Goal: Task Accomplishment & Management: Use online tool/utility

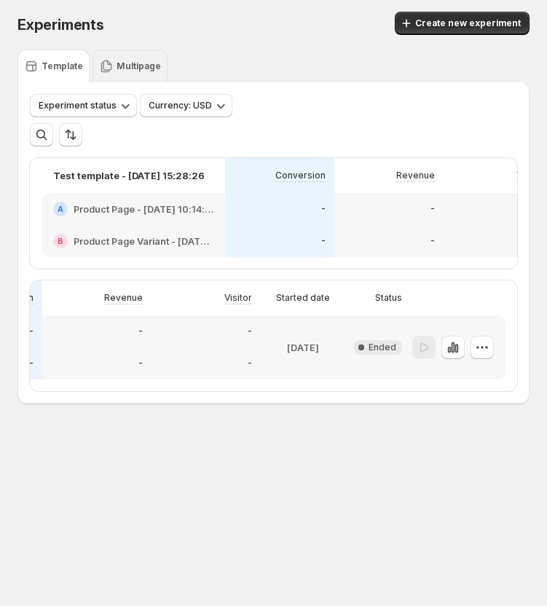
click at [141, 52] on div "Multipage" at bounding box center [130, 66] width 75 height 33
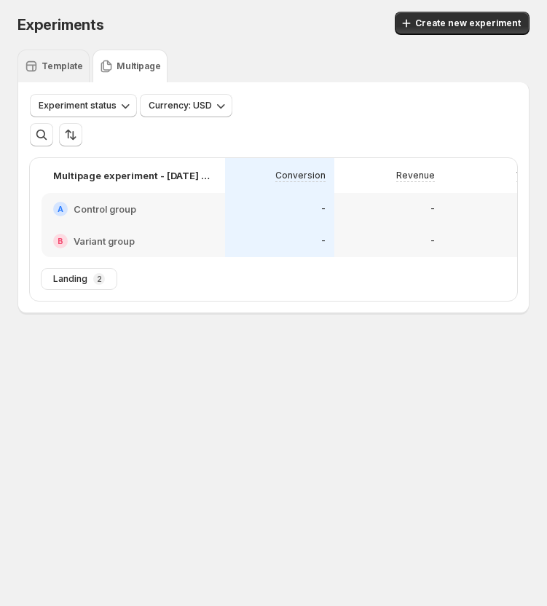
click at [42, 68] on p "Template" at bounding box center [63, 66] width 42 height 12
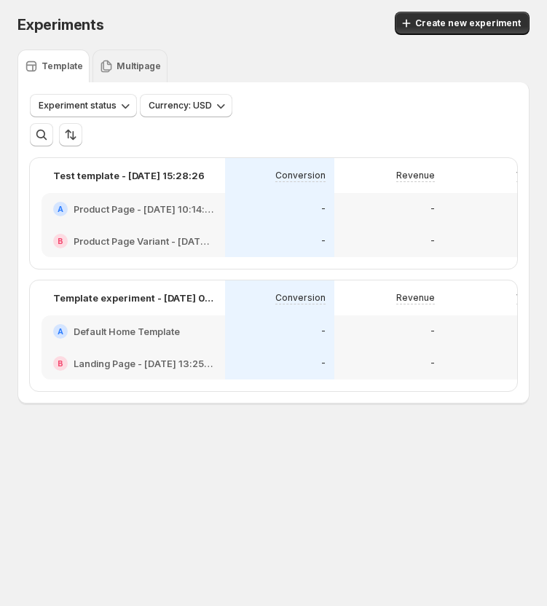
click at [146, 68] on p "Multipage" at bounding box center [139, 66] width 44 height 12
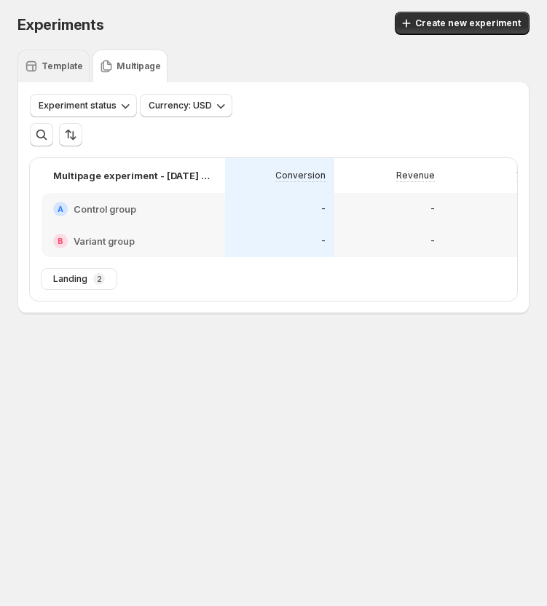
click at [50, 68] on p "Template" at bounding box center [63, 66] width 42 height 12
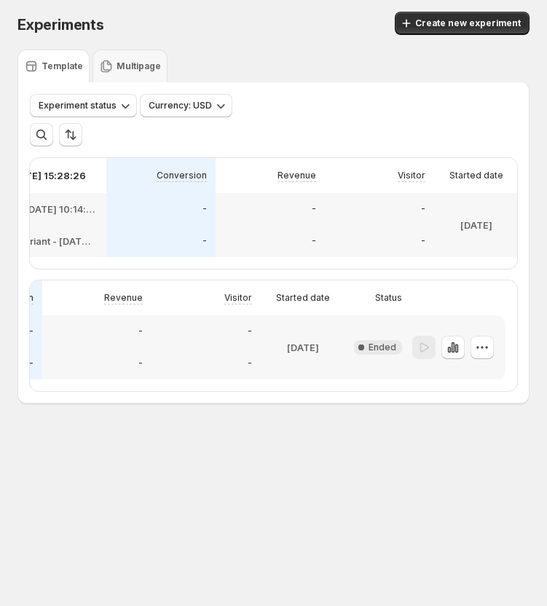
scroll to position [0, 292]
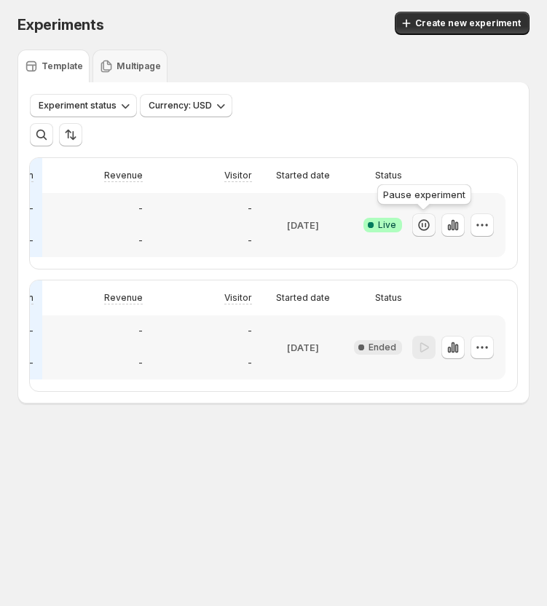
click at [426, 232] on icon "button" at bounding box center [424, 225] width 15 height 15
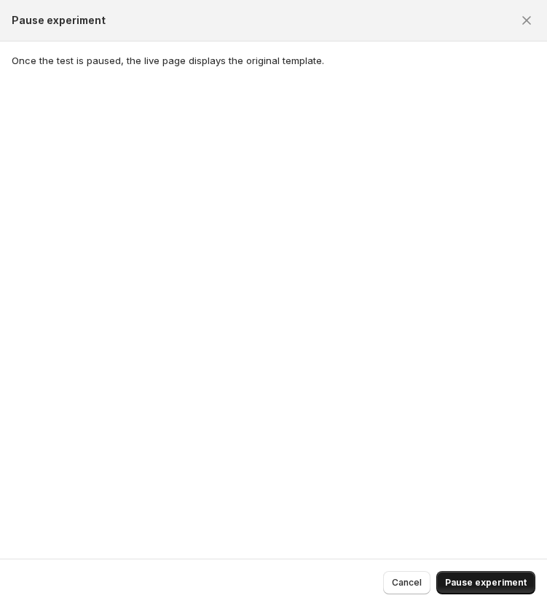
click at [495, 586] on span "Pause experiment" at bounding box center [486, 583] width 82 height 12
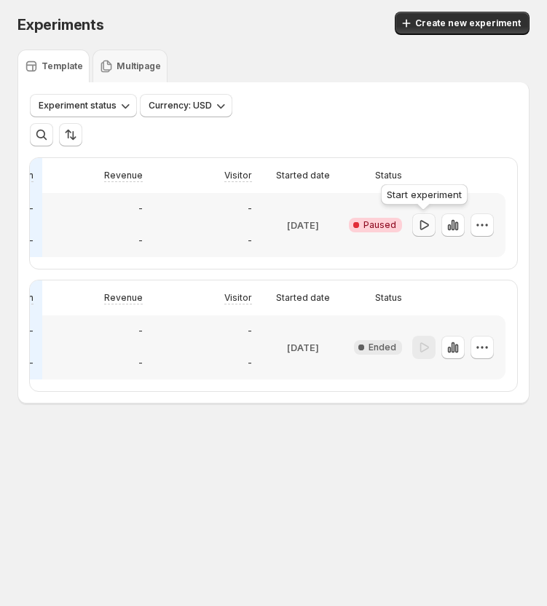
click at [420, 226] on icon "button" at bounding box center [424, 225] width 15 height 15
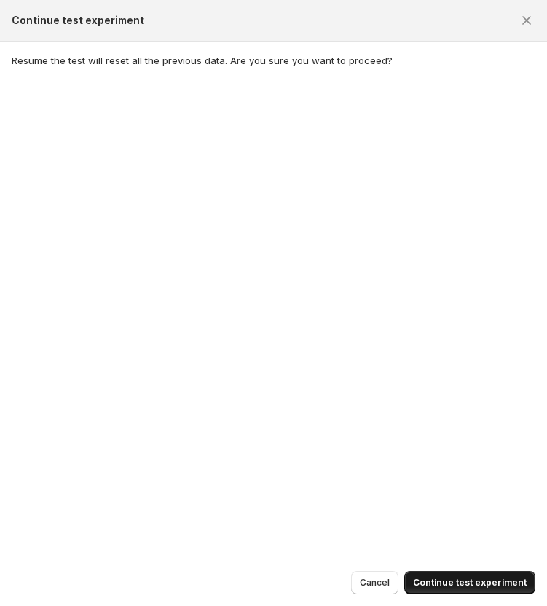
click at [484, 582] on span "Continue test experiment" at bounding box center [470, 583] width 114 height 12
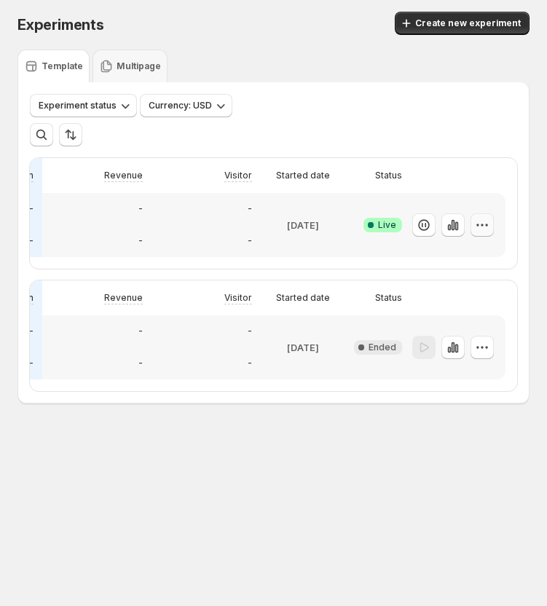
click at [471, 219] on button "button" at bounding box center [482, 224] width 23 height 23
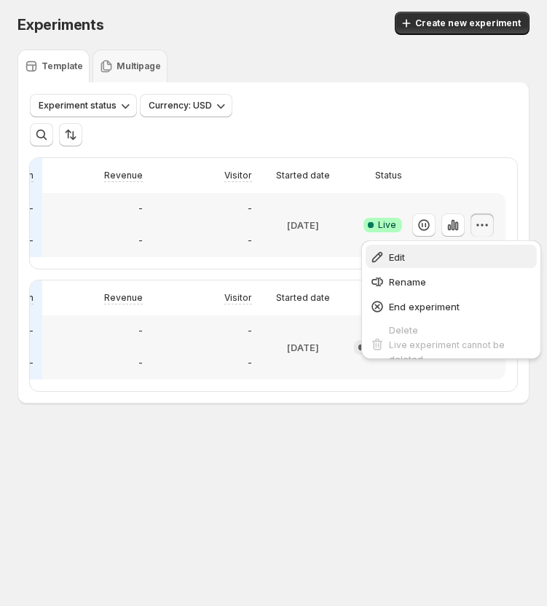
click at [420, 259] on span "Edit" at bounding box center [461, 257] width 144 height 15
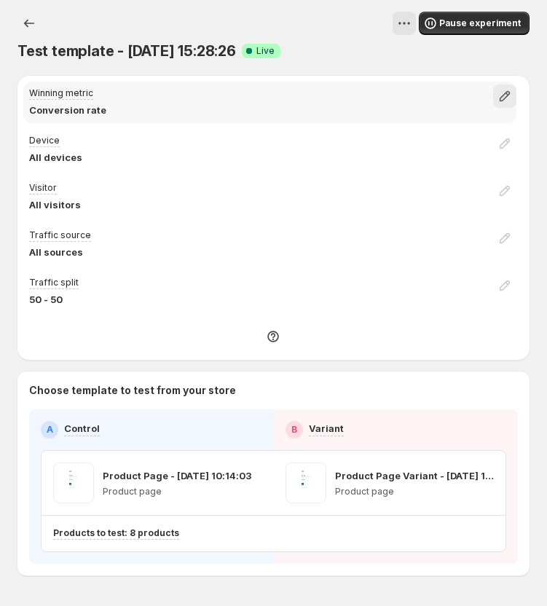
click at [512, 98] on icon "button" at bounding box center [505, 96] width 15 height 15
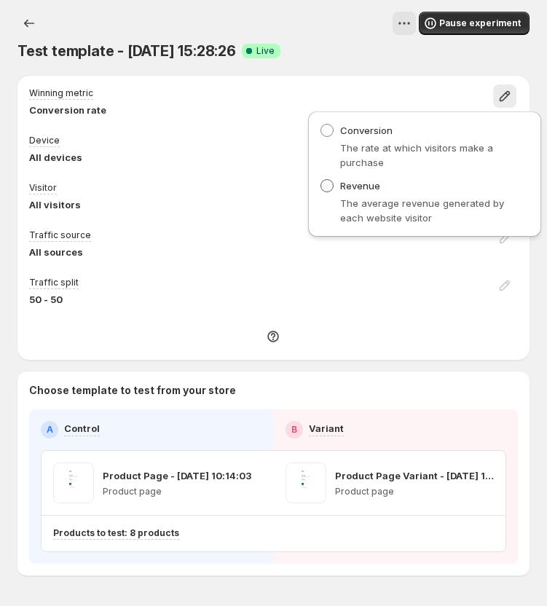
click at [331, 187] on span at bounding box center [327, 185] width 13 height 13
click at [418, 84] on div "Winning metric Conversion rate" at bounding box center [269, 103] width 493 height 42
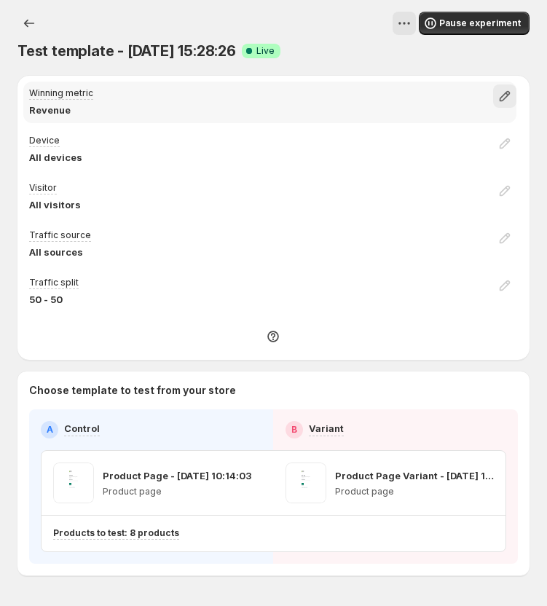
click at [509, 98] on icon "button" at bounding box center [505, 96] width 15 height 15
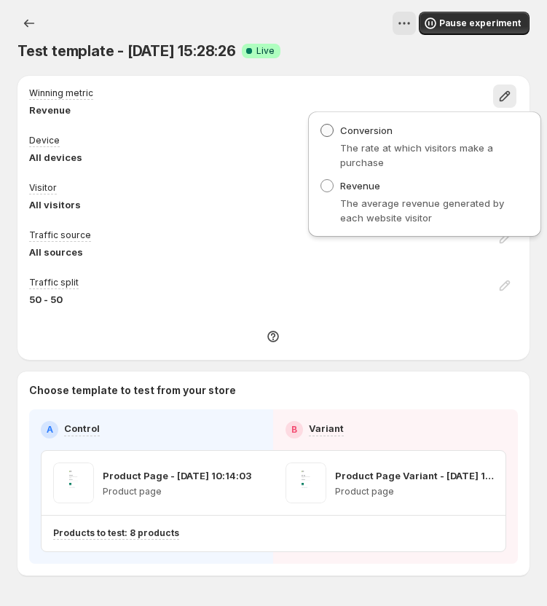
click at [329, 130] on span at bounding box center [327, 130] width 13 height 13
click at [498, 63] on div "Test template - [DATE] 15:28:26. This page is ready Test template - [DATE] 15:2…" at bounding box center [273, 36] width 512 height 73
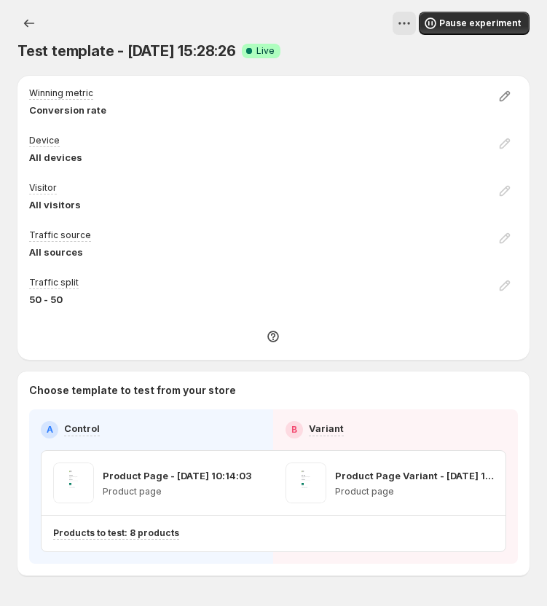
scroll to position [48, 0]
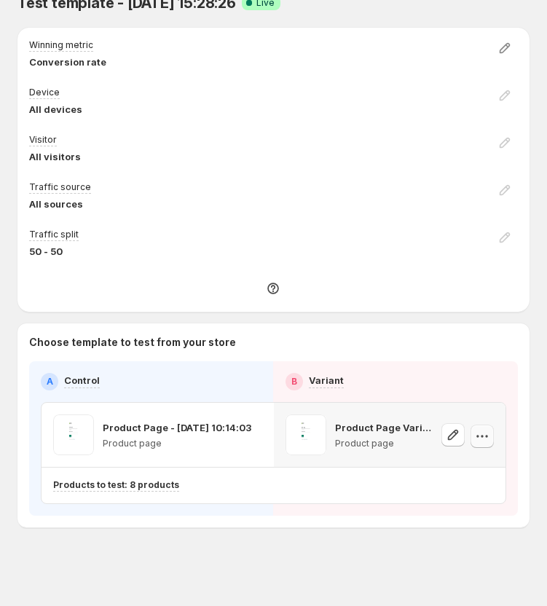
click at [483, 436] on icon "button" at bounding box center [482, 436] width 15 height 15
click at [245, 435] on icon "button" at bounding box center [250, 436] width 15 height 15
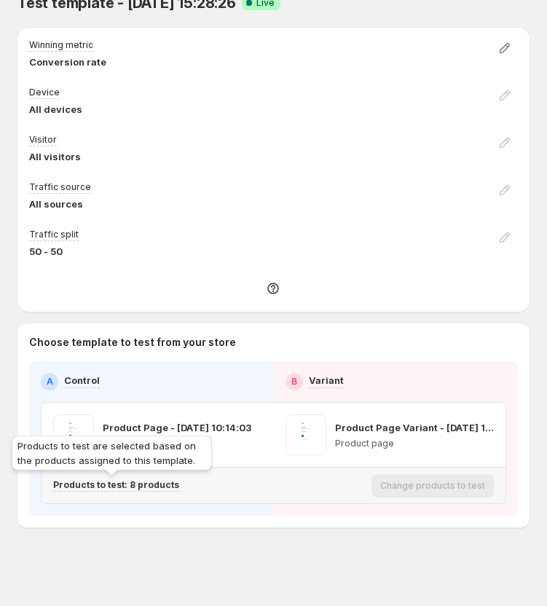
click at [136, 486] on p "Products to test: 8 products" at bounding box center [116, 485] width 126 height 12
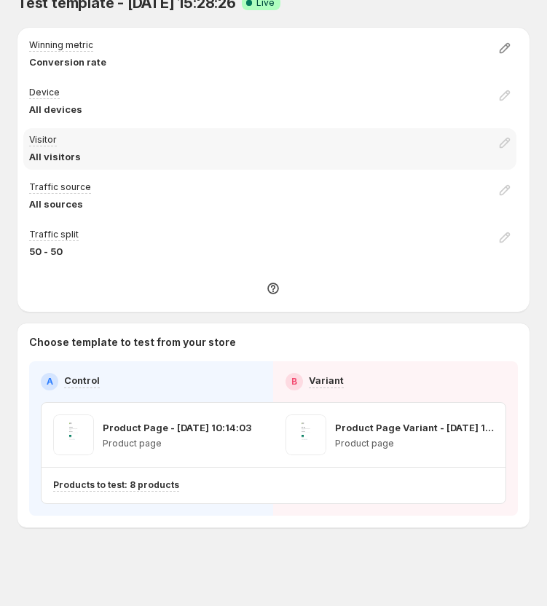
scroll to position [0, 0]
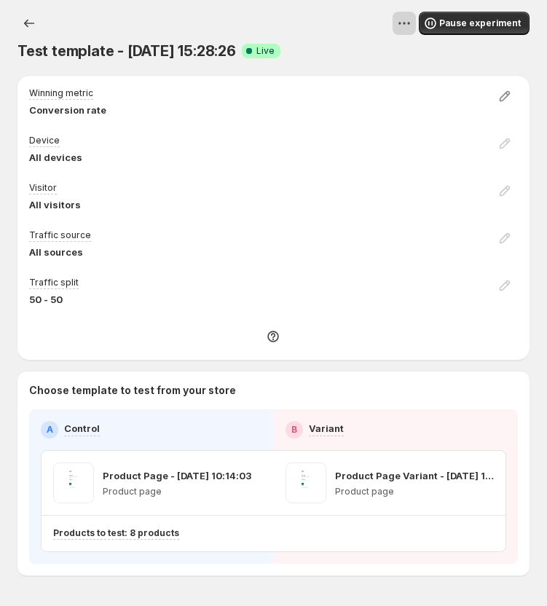
click at [411, 22] on icon "View actions for Test template - May 30, 15:28:26" at bounding box center [404, 23] width 15 height 15
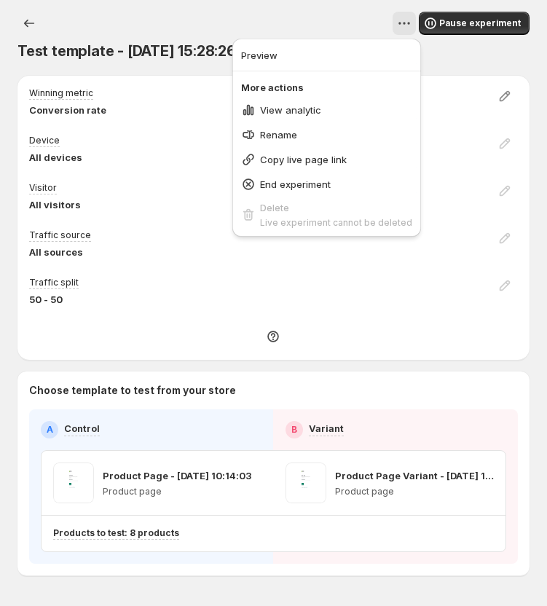
click at [452, 68] on div "Test template - [DATE] 15:28:26. This page is ready Test template - [DATE] 15:2…" at bounding box center [273, 36] width 512 height 73
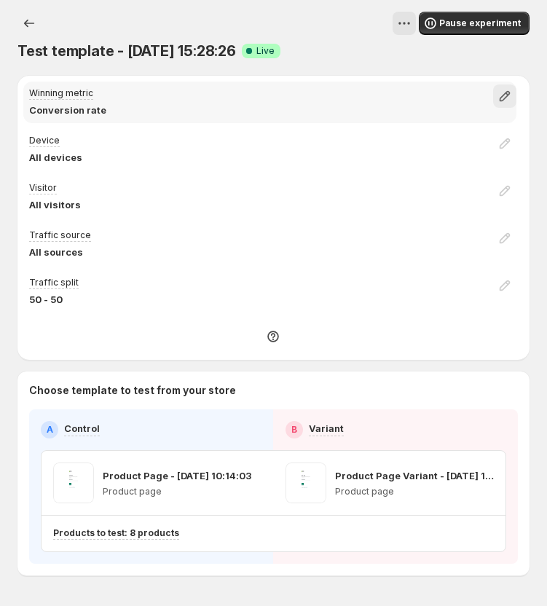
click at [510, 98] on icon "button" at bounding box center [505, 96] width 15 height 15
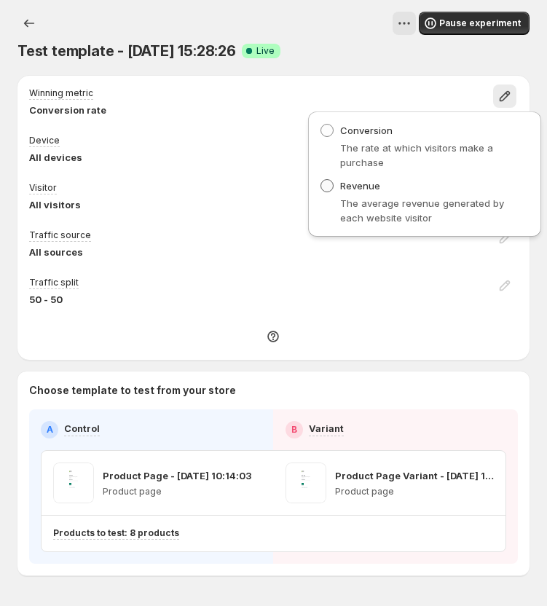
click at [359, 187] on span "Revenue" at bounding box center [360, 186] width 40 height 12
click at [453, 79] on div "Winning metric Conversion rate" at bounding box center [269, 102] width 505 height 47
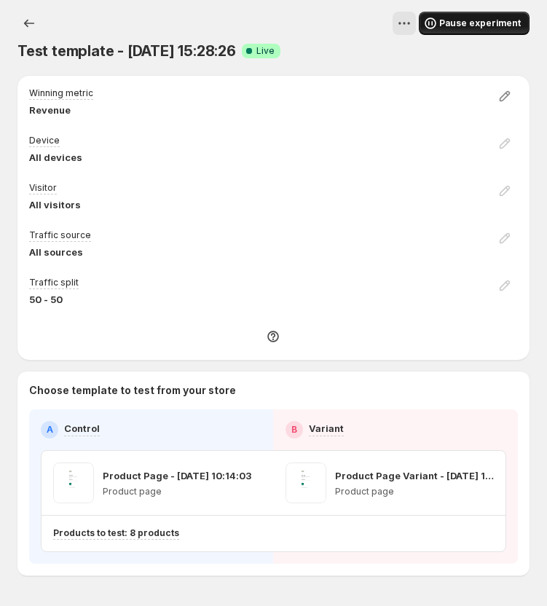
click at [482, 29] on button "Pause experiment" at bounding box center [474, 23] width 111 height 23
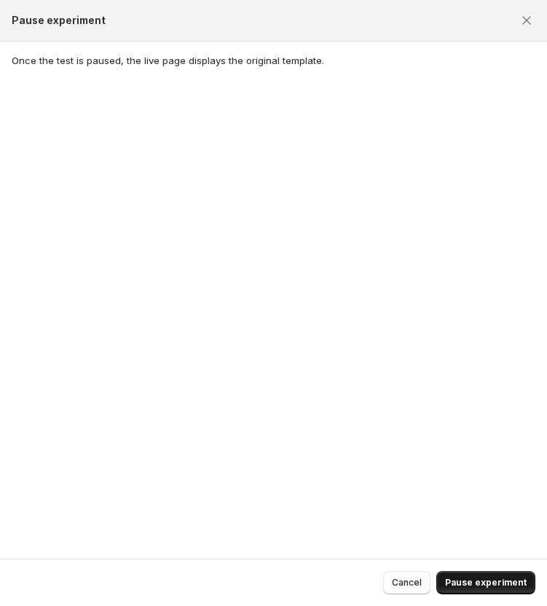
click at [476, 581] on span "Pause experiment" at bounding box center [486, 583] width 82 height 12
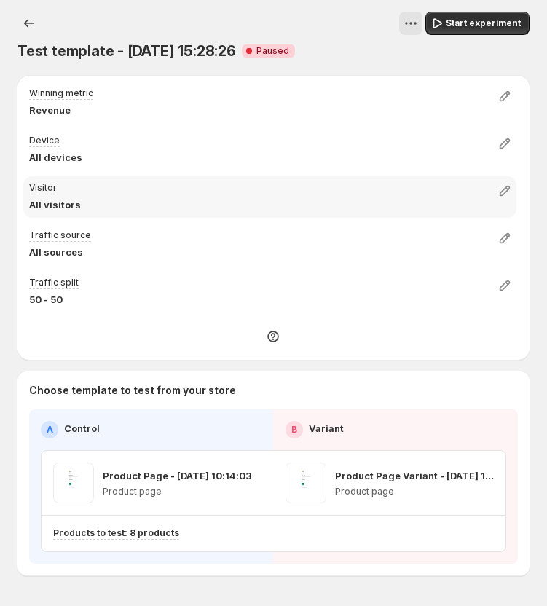
click at [99, 193] on div "Visitor All visitors" at bounding box center [269, 197] width 493 height 42
click at [506, 191] on icon "button" at bounding box center [505, 191] width 15 height 15
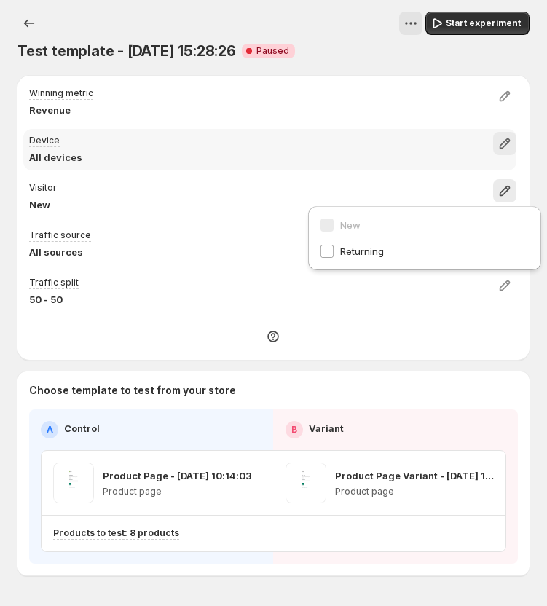
click at [512, 146] on icon "button" at bounding box center [505, 143] width 15 height 15
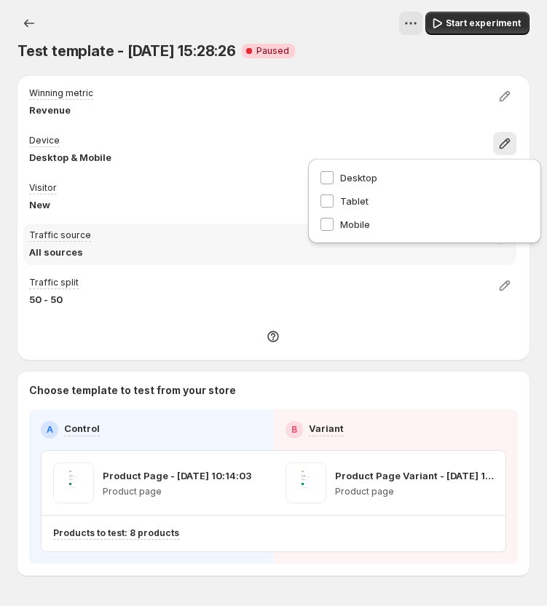
click at [398, 264] on div "Traffic source All sources" at bounding box center [269, 245] width 493 height 42
click at [510, 237] on icon "button" at bounding box center [505, 238] width 10 height 10
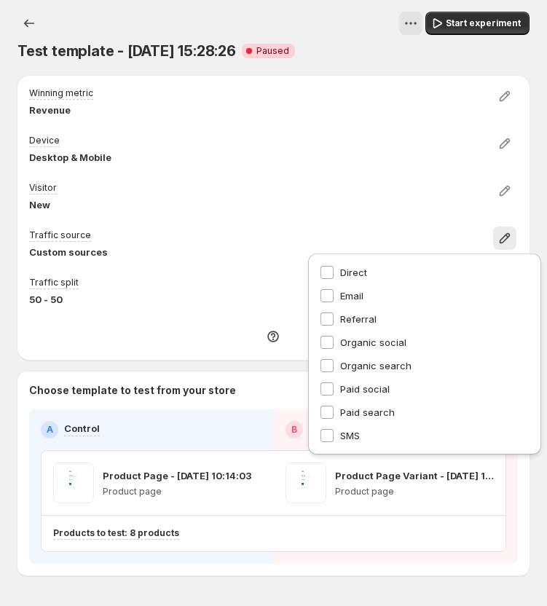
click at [451, 56] on div "Test template - [DATE] 15:28:26 Critical Complete Paused" at bounding box center [273, 51] width 512 height 20
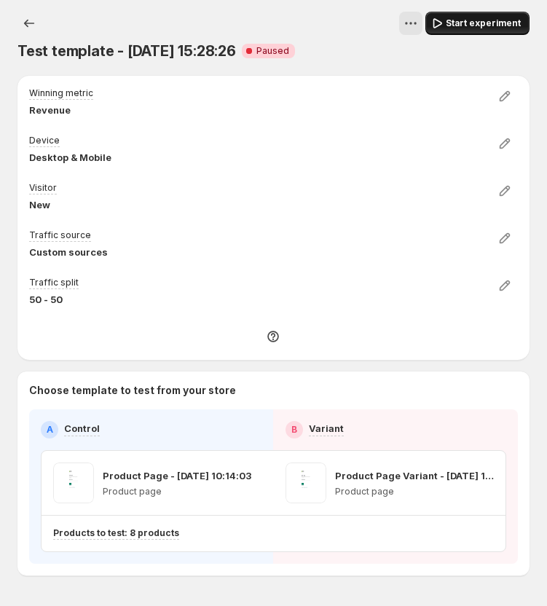
click at [487, 23] on span "Start experiment" at bounding box center [483, 23] width 75 height 12
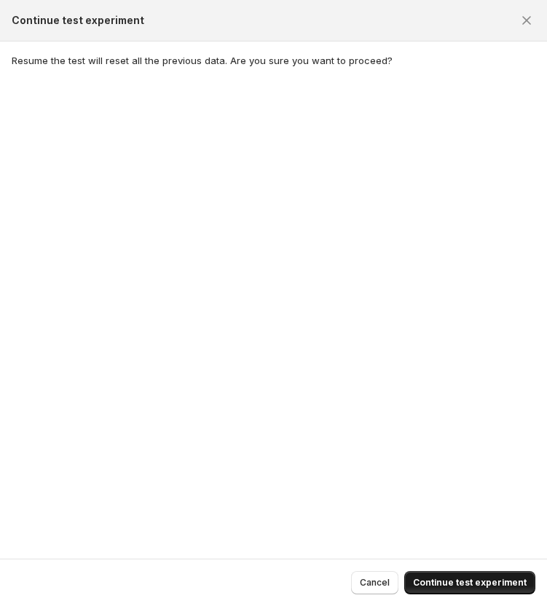
click at [441, 575] on button "Continue test experiment" at bounding box center [469, 582] width 131 height 23
